Goal: Ask a question: Seek information or help from site administrators or community

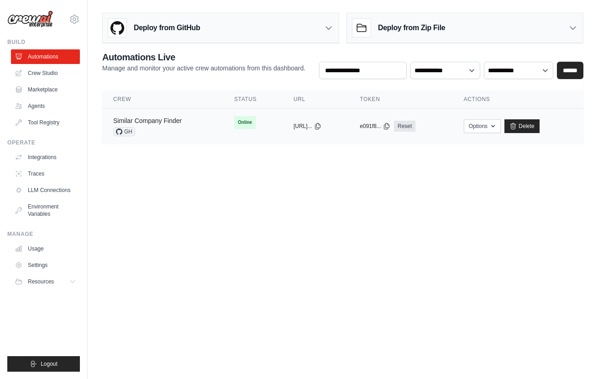
click at [141, 124] on link "Similar Company Finder" at bounding box center [147, 120] width 68 height 7
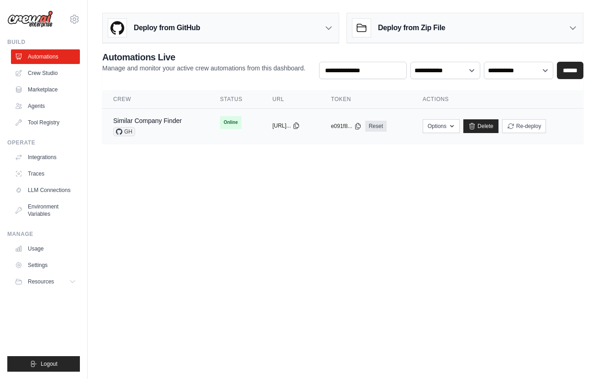
click at [299, 127] on icon at bounding box center [296, 126] width 5 height 6
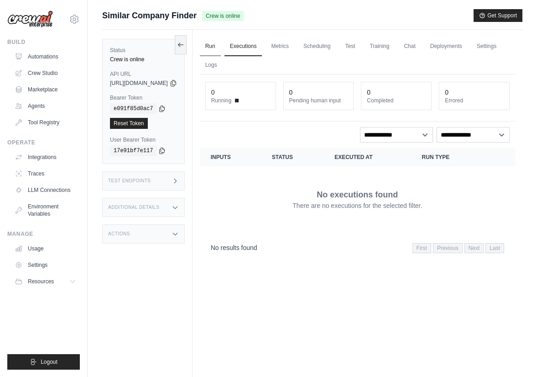
click at [221, 46] on link "Run" at bounding box center [210, 46] width 21 height 19
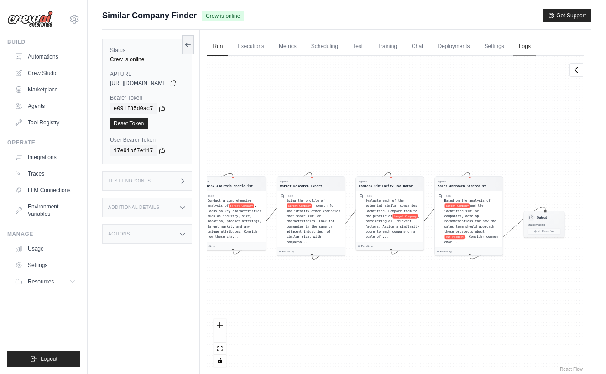
click at [537, 48] on link "Logs" at bounding box center [525, 46] width 23 height 19
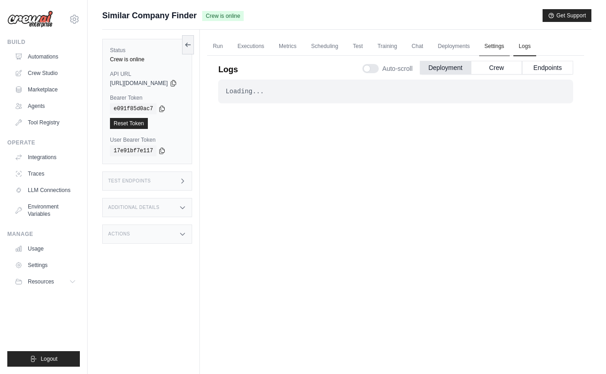
click at [510, 49] on link "Settings" at bounding box center [494, 46] width 31 height 19
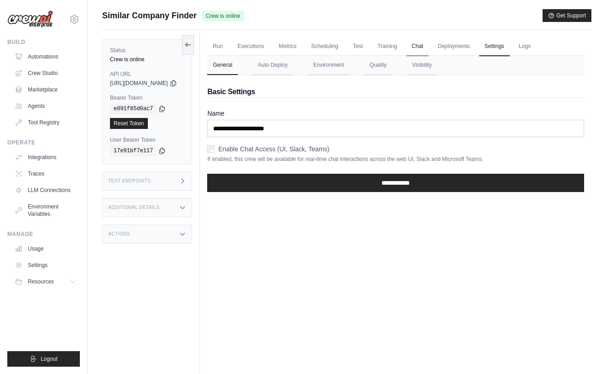
click at [429, 44] on link "Chat" at bounding box center [417, 46] width 22 height 19
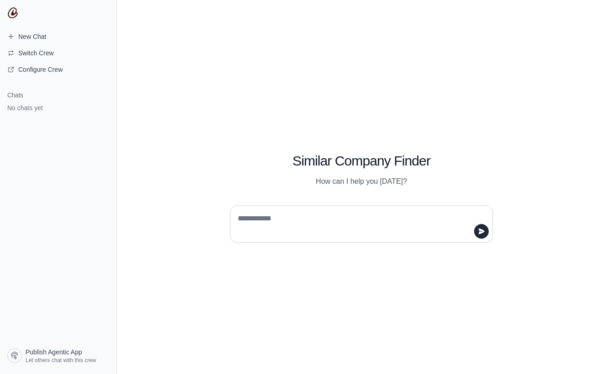
click at [285, 221] on textarea at bounding box center [359, 224] width 246 height 26
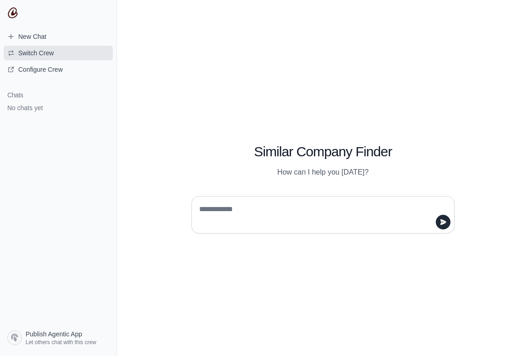
click at [36, 53] on span "Switch Crew" at bounding box center [36, 52] width 36 height 9
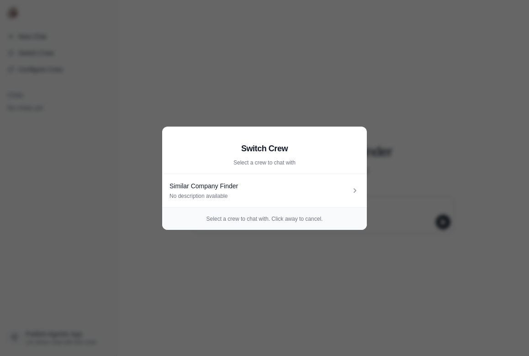
click at [230, 58] on aside "Switch Crew Select a crew to chat with Similar Company Finder No description av…" at bounding box center [264, 178] width 529 height 356
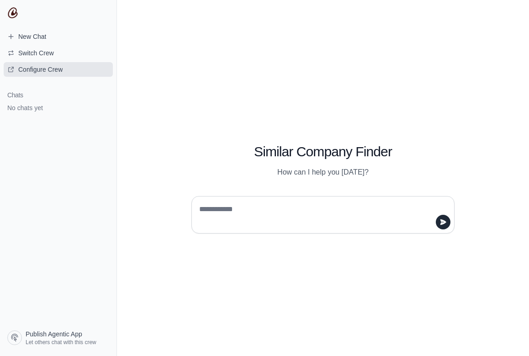
drag, startPoint x: 63, startPoint y: 77, endPoint x: 61, endPoint y: 70, distance: 6.6
click at [63, 77] on nav "New Chat Switch Crew Configure Crew Chats No chats yet Publish Agentic App Let …" at bounding box center [58, 178] width 117 height 356
click at [61, 70] on span "Configure Crew" at bounding box center [40, 69] width 44 height 9
click at [261, 208] on textarea at bounding box center [320, 215] width 246 height 26
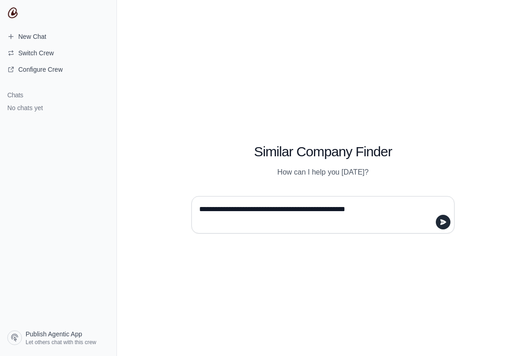
type textarea "**********"
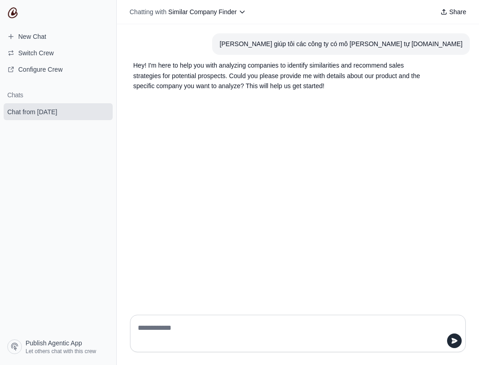
click at [329, 157] on div "tìm giúp tôi các công ty có mô hình tương tự gohost.vn Hey! I'm here to help yo…" at bounding box center [298, 165] width 363 height 283
click at [277, 184] on div "tìm giúp tôi các công ty có mô hình tương tự gohost.vn Hey! I'm here to help yo…" at bounding box center [298, 165] width 363 height 283
click at [167, 335] on textarea at bounding box center [295, 334] width 319 height 26
type textarea "**********"
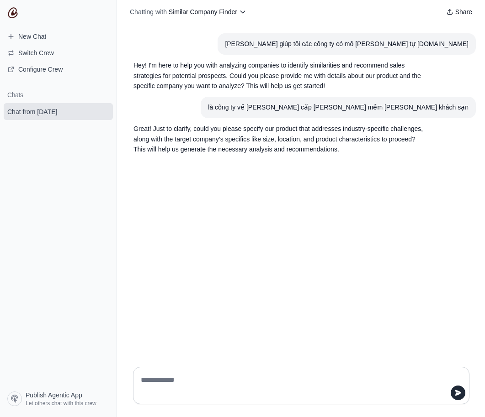
click at [229, 373] on textarea at bounding box center [298, 386] width 319 height 26
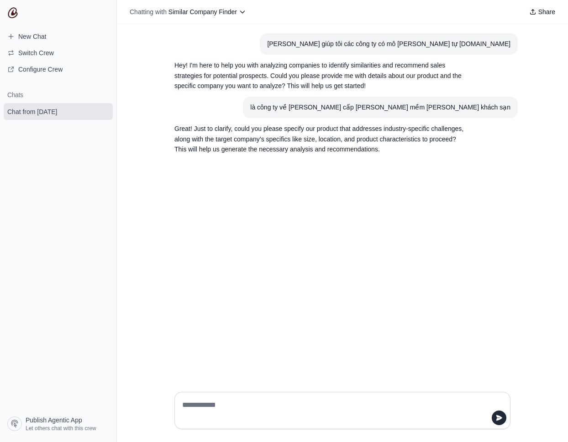
click at [250, 373] on textarea at bounding box center [339, 411] width 319 height 26
type textarea "**********"
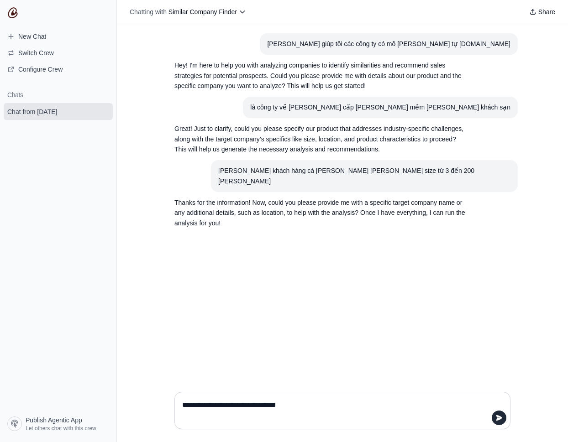
type textarea "**********"
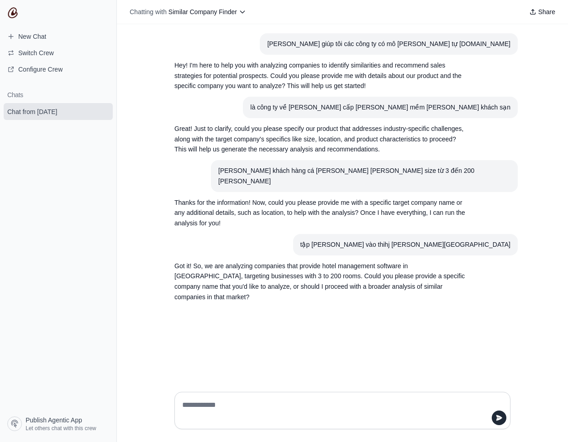
click at [317, 373] on div at bounding box center [342, 410] width 336 height 37
click at [311, 373] on div at bounding box center [342, 410] width 336 height 37
click at [291, 373] on textarea at bounding box center [339, 411] width 319 height 26
type textarea "**********"
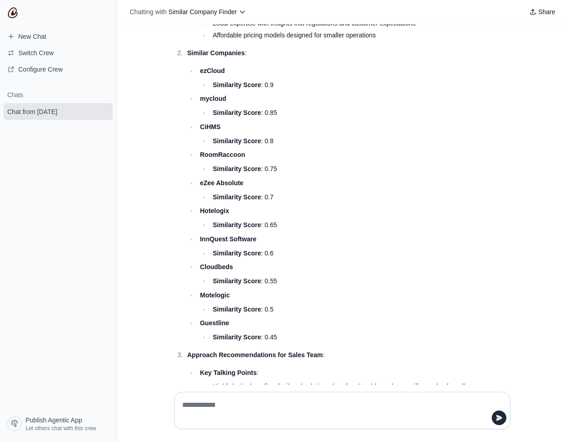
scroll to position [512, 0]
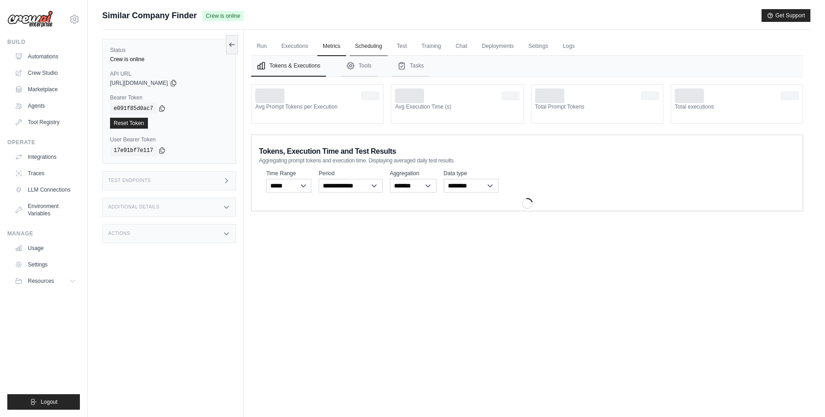
click at [367, 47] on link "Scheduling" at bounding box center [369, 46] width 38 height 19
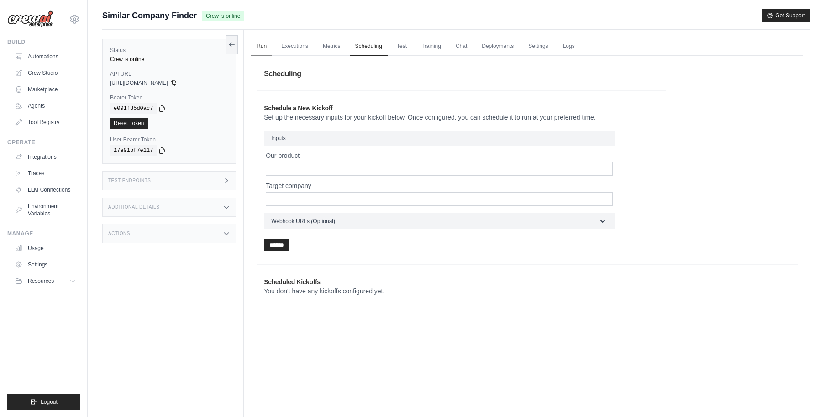
click at [267, 46] on link "Run" at bounding box center [261, 46] width 21 height 19
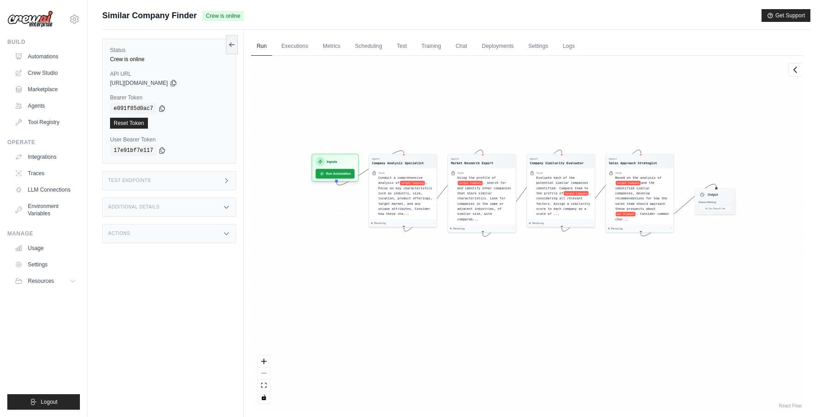
drag, startPoint x: 414, startPoint y: 151, endPoint x: 540, endPoint y: 129, distance: 127.4
click at [540, 129] on div "Agent Company Analysis Specialist Task Conduct a comprehensive analysis of targ…" at bounding box center [527, 233] width 552 height 355
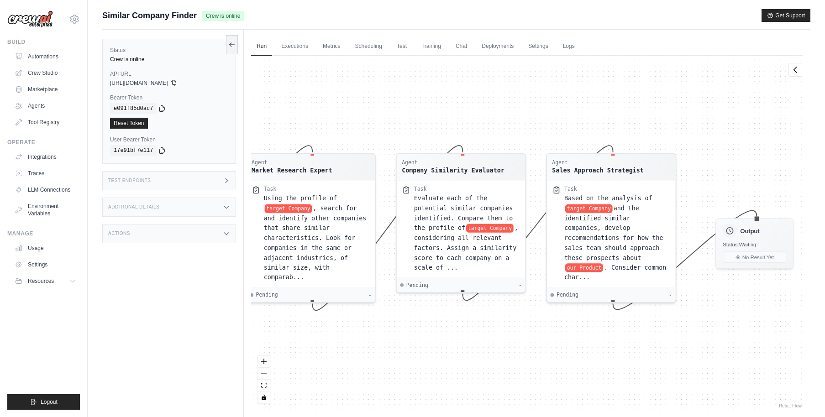
drag, startPoint x: 675, startPoint y: 115, endPoint x: 427, endPoint y: 124, distance: 248.6
click at [427, 124] on div "Agent Company Analysis Specialist Task Conduct a comprehensive analysis of targ…" at bounding box center [527, 233] width 552 height 355
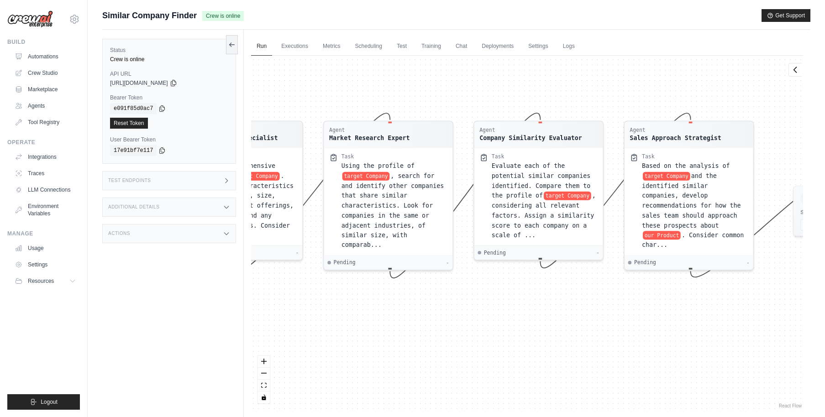
drag, startPoint x: 498, startPoint y: 85, endPoint x: 538, endPoint y: 70, distance: 42.3
click at [538, 70] on div "Agent Company Analysis Specialist Task Conduct a comprehensive analysis of targ…" at bounding box center [527, 233] width 552 height 355
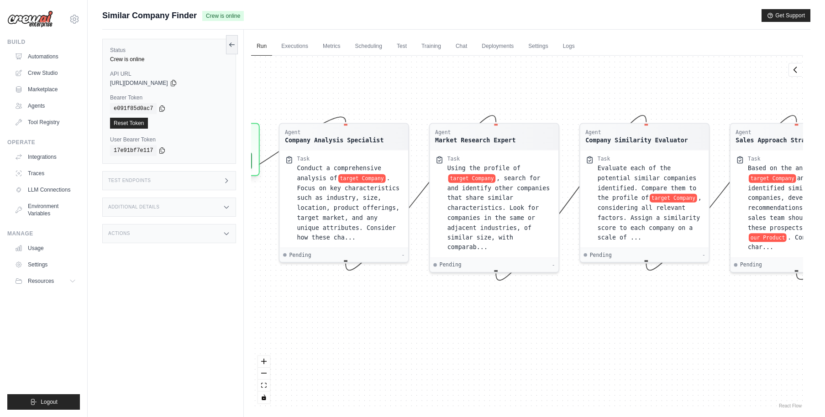
drag, startPoint x: 459, startPoint y: 87, endPoint x: 558, endPoint y: 88, distance: 99.6
click at [561, 89] on div "Agent Company Analysis Specialist Task Conduct a comprehensive analysis of targ…" at bounding box center [527, 233] width 552 height 355
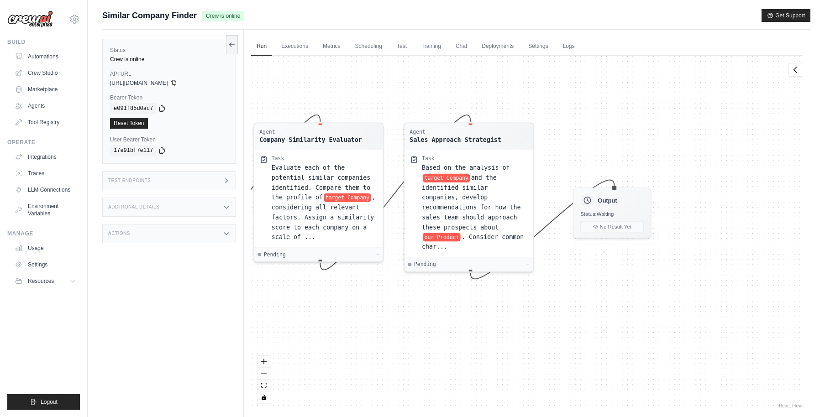
drag, startPoint x: 617, startPoint y: 302, endPoint x: 295, endPoint y: 302, distance: 322.9
click at [295, 302] on div "Agent Company Analysis Specialist Task Conduct a comprehensive analysis of targ…" at bounding box center [527, 233] width 552 height 355
click at [405, 49] on link "Test" at bounding box center [401, 46] width 21 height 19
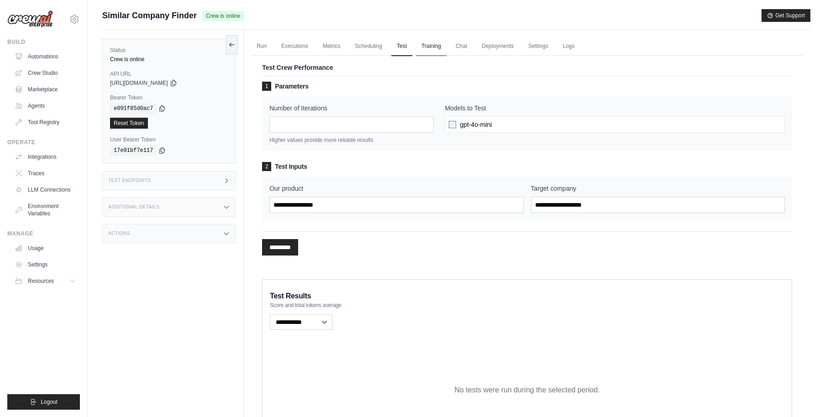
click at [423, 47] on link "Training" at bounding box center [431, 46] width 31 height 19
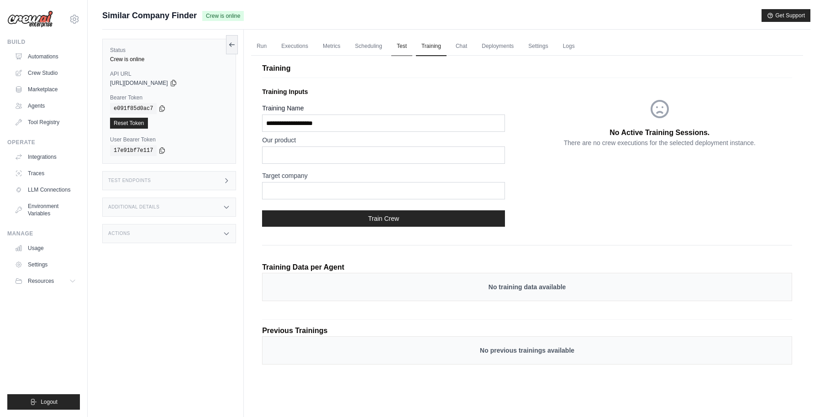
click at [406, 51] on link "Test" at bounding box center [401, 46] width 21 height 19
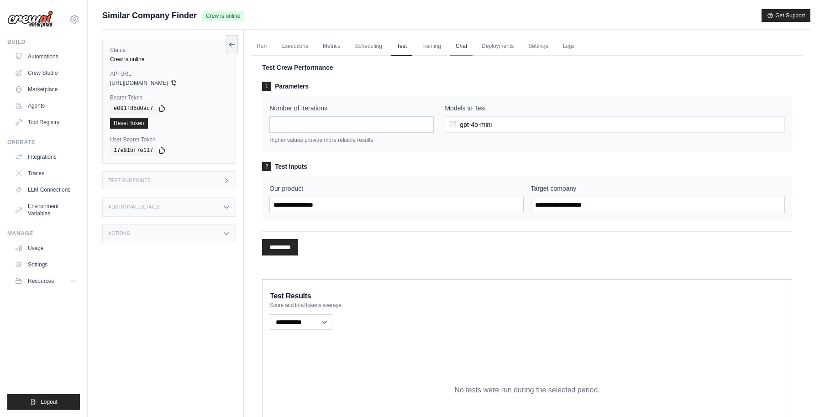
click at [458, 48] on link "Chat" at bounding box center [461, 46] width 22 height 19
click at [494, 47] on link "Deployments" at bounding box center [497, 46] width 43 height 19
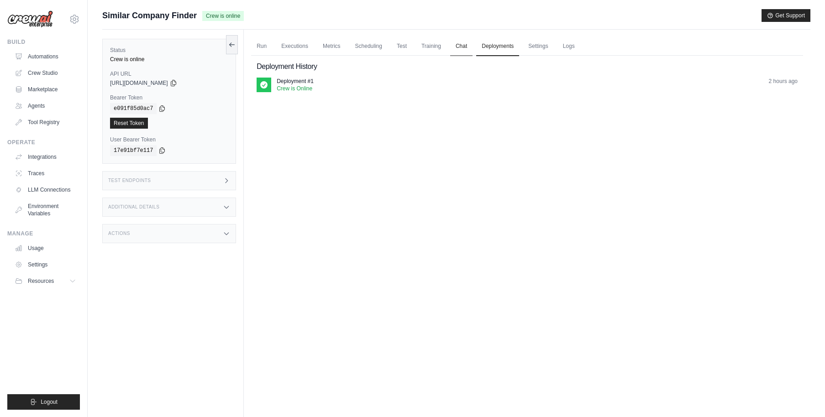
click at [467, 48] on link "Chat" at bounding box center [461, 46] width 22 height 19
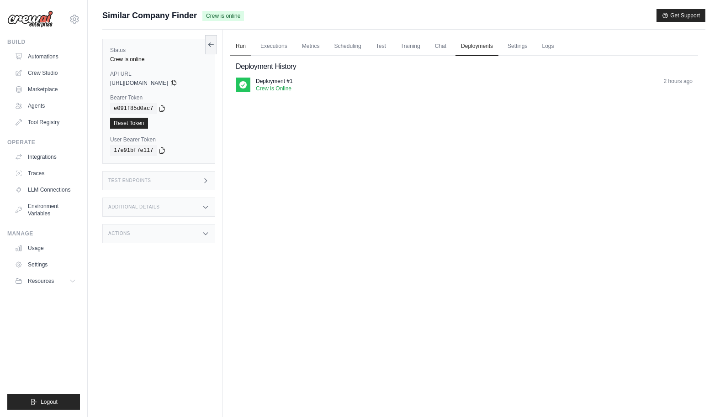
click at [246, 44] on link "Run" at bounding box center [240, 46] width 21 height 19
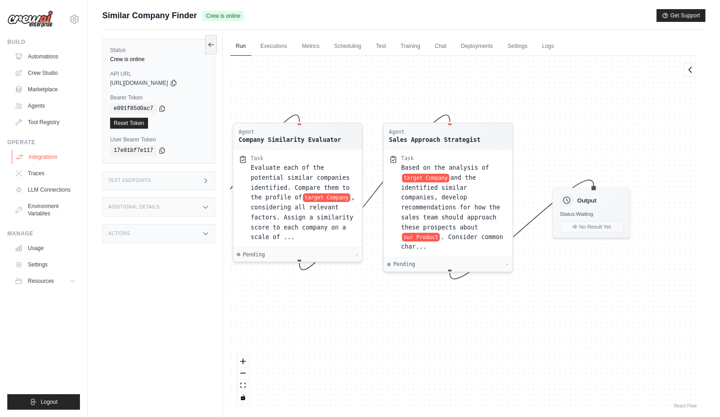
click at [37, 158] on link "Integrations" at bounding box center [46, 157] width 69 height 15
click at [38, 176] on link "Traces" at bounding box center [46, 173] width 69 height 15
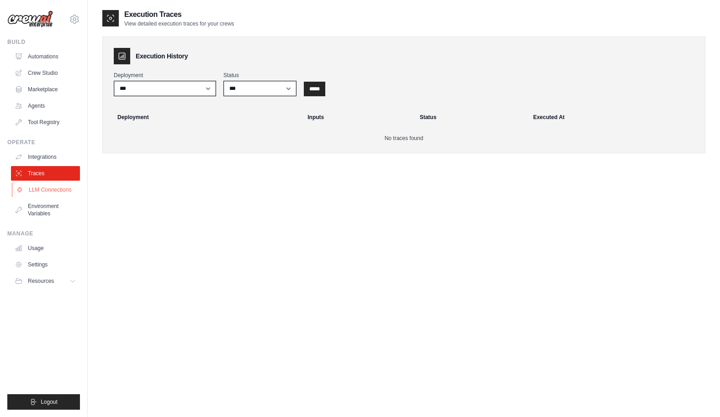
click at [46, 192] on link "LLM Connections" at bounding box center [46, 190] width 69 height 15
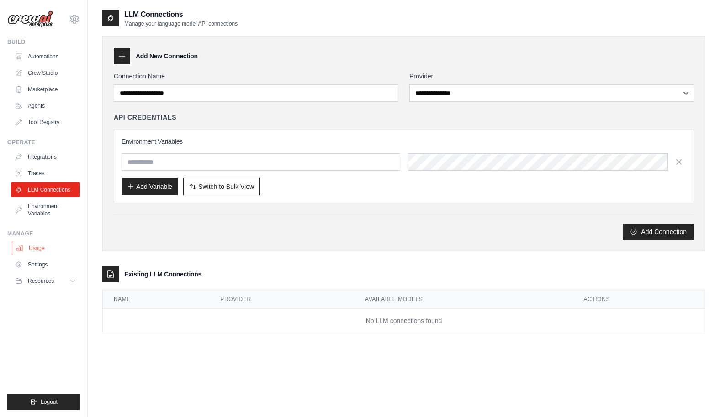
click at [35, 253] on link "Usage" at bounding box center [46, 248] width 69 height 15
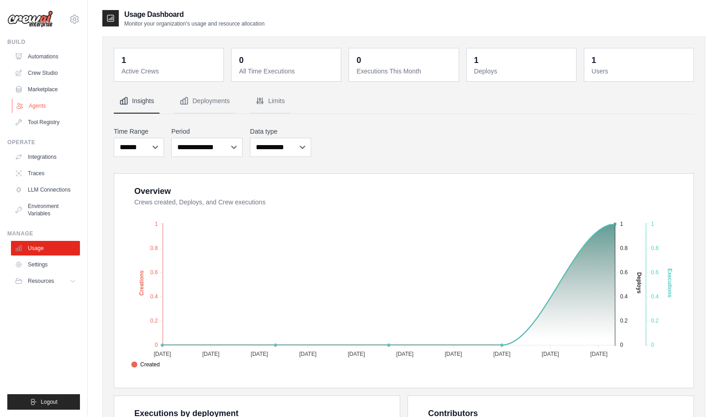
click at [44, 101] on link "Agents" at bounding box center [46, 106] width 69 height 15
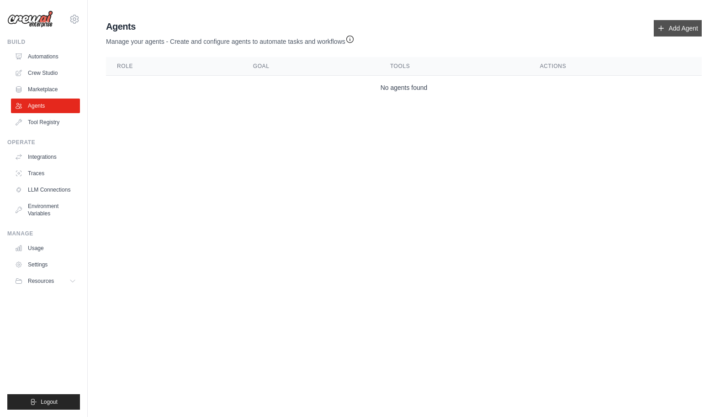
click at [680, 32] on link "Add Agent" at bounding box center [677, 28] width 48 height 16
